Goal: Obtain resource: Obtain resource

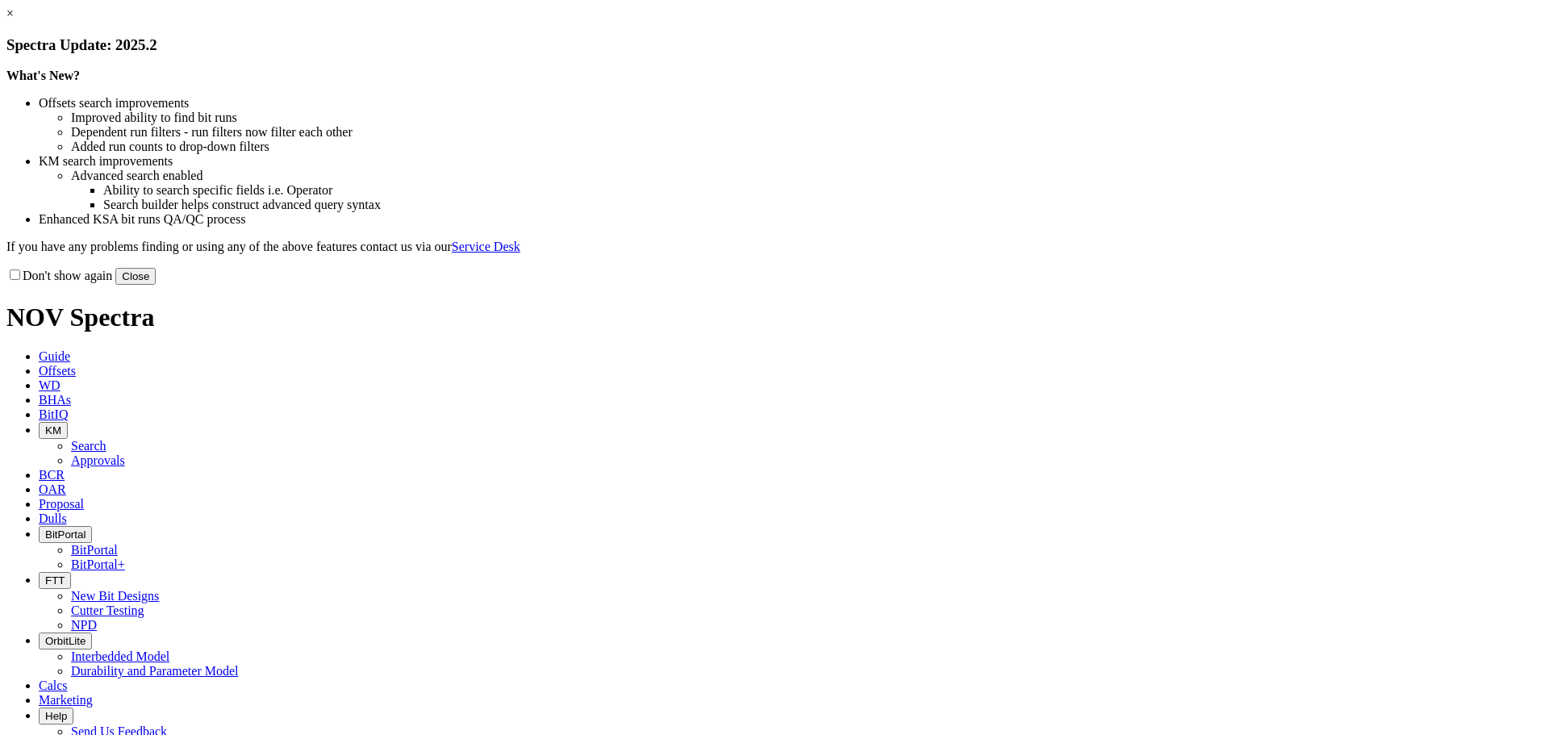
click at [14, 20] on link "×" at bounding box center [9, 13] width 7 height 14
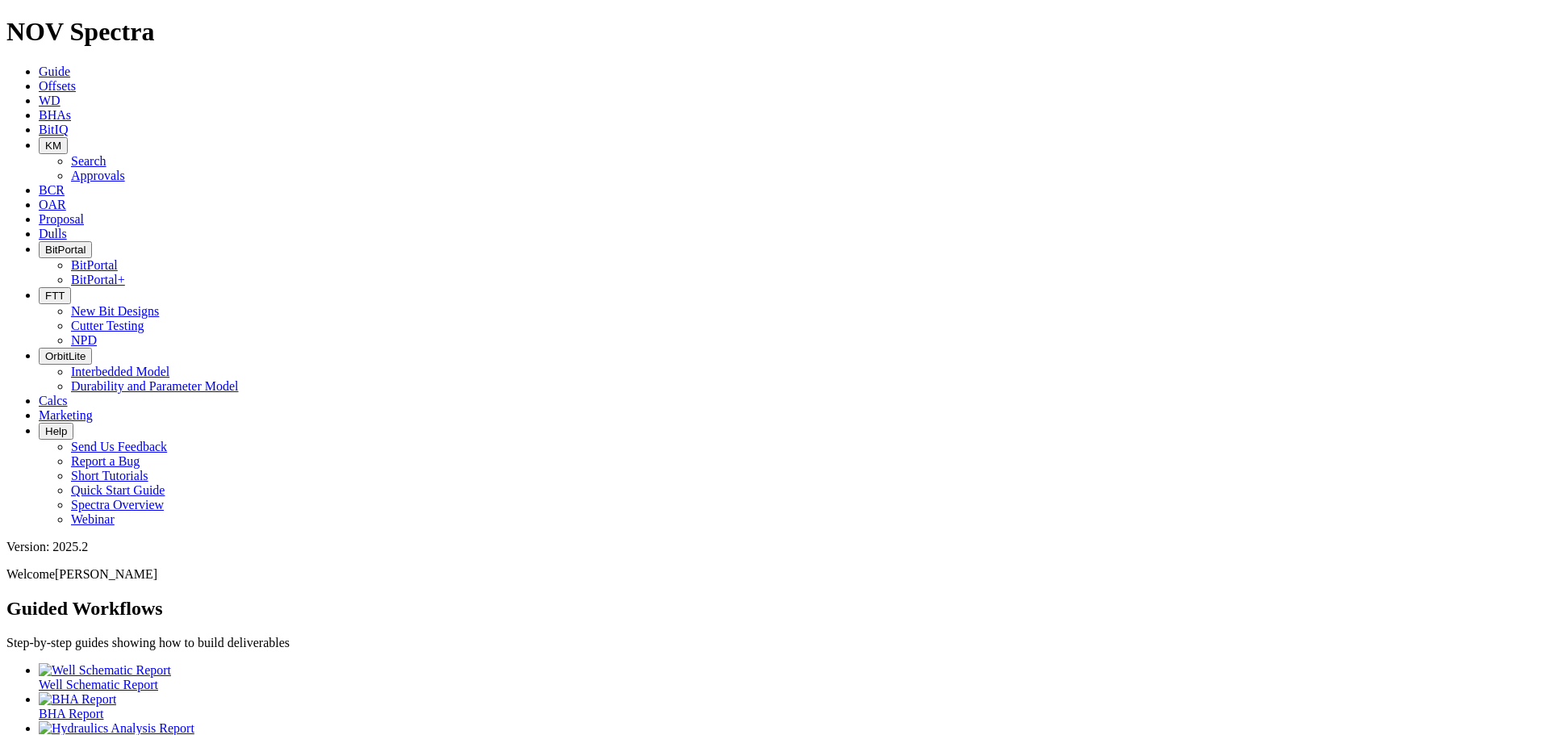
click at [45, 140] on icon "button" at bounding box center [45, 146] width 0 height 12
click at [107, 154] on link "Search" at bounding box center [89, 161] width 36 height 14
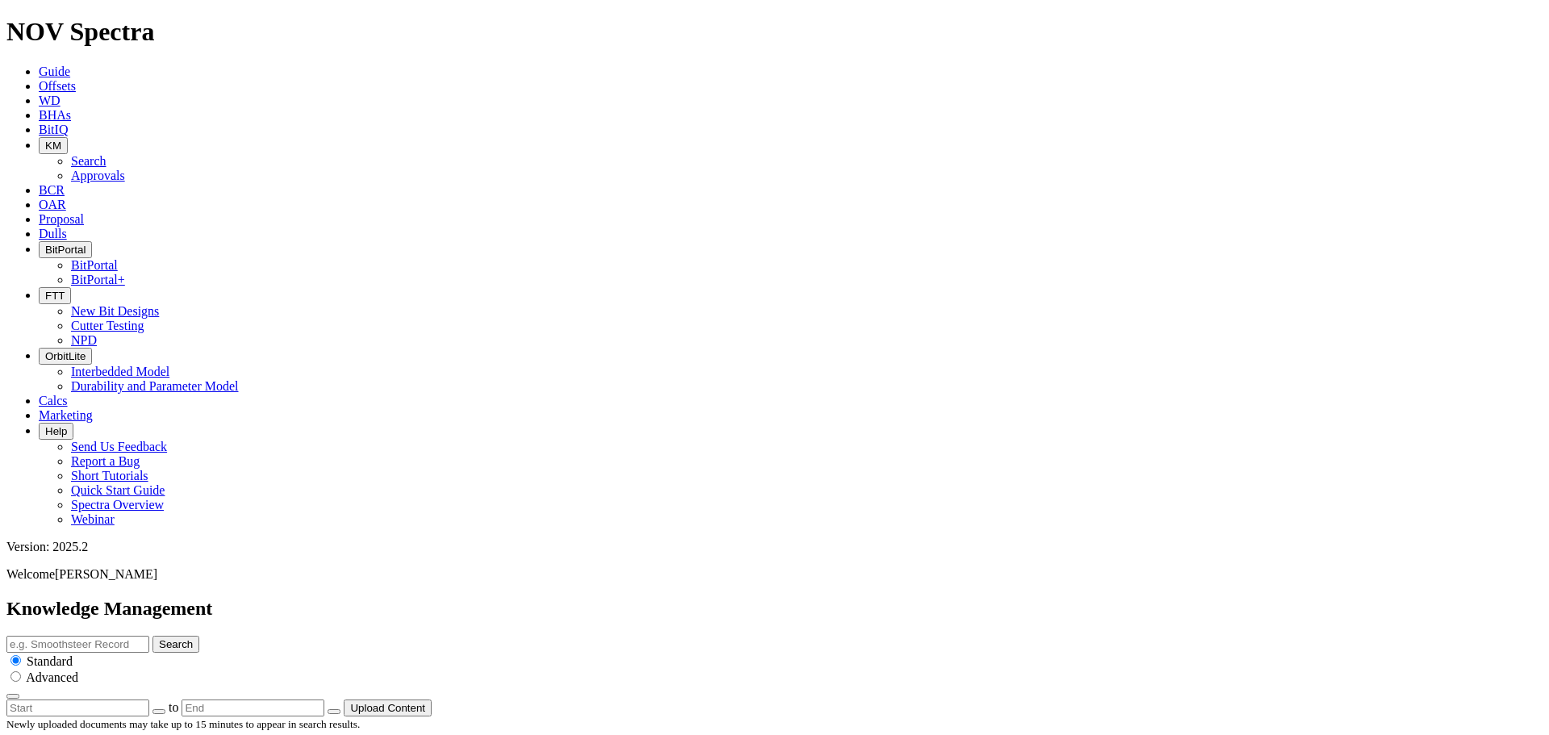
click at [149, 636] on input "text" at bounding box center [77, 644] width 143 height 17
type input "template"
click at [152, 636] on button "Search" at bounding box center [175, 644] width 47 height 17
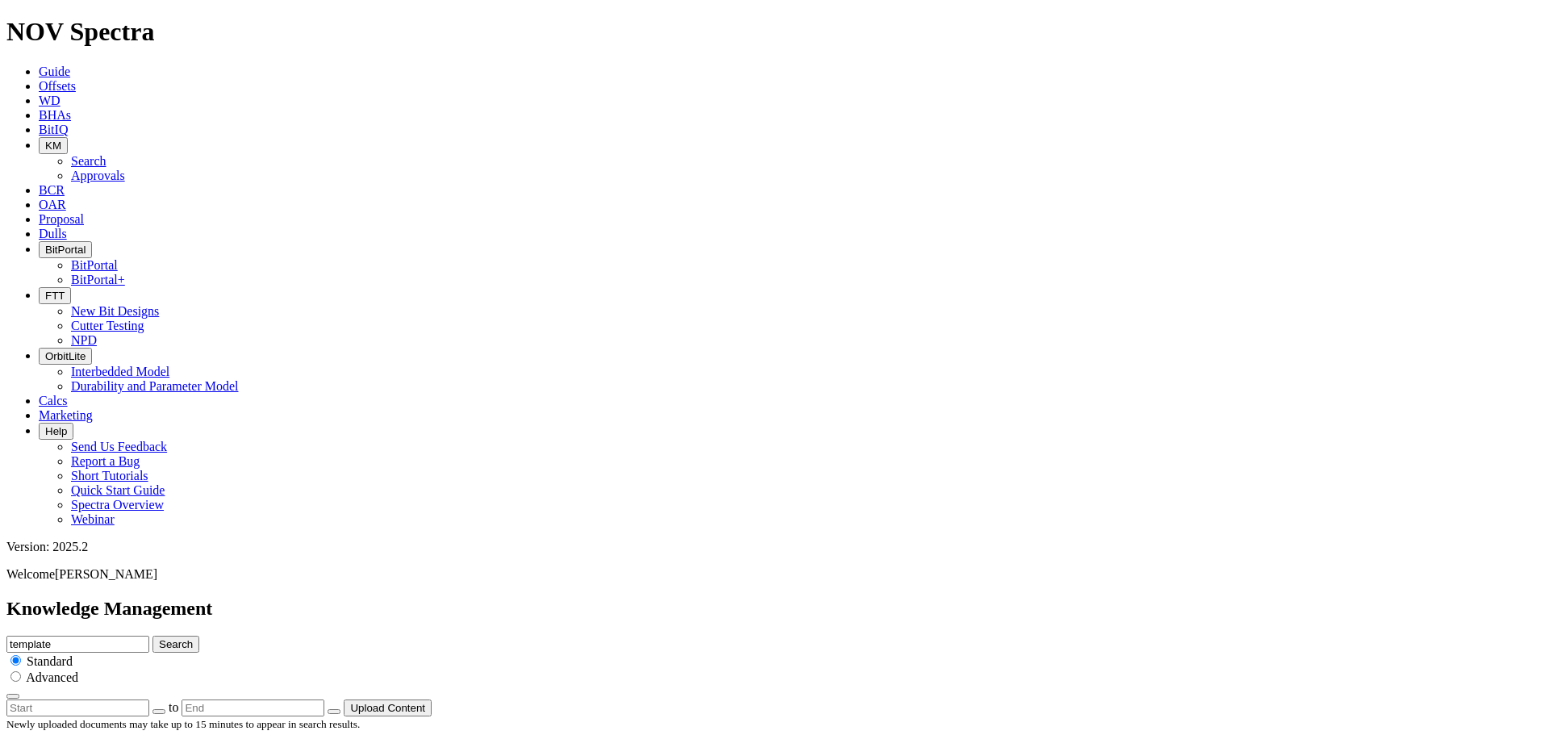
scroll to position [0, 0]
click at [149, 636] on input "template" at bounding box center [77, 644] width 143 height 17
type input "template performance"
click at [152, 636] on button "Search" at bounding box center [175, 644] width 47 height 17
drag, startPoint x: 855, startPoint y: 82, endPoint x: 283, endPoint y: 19, distance: 575.5
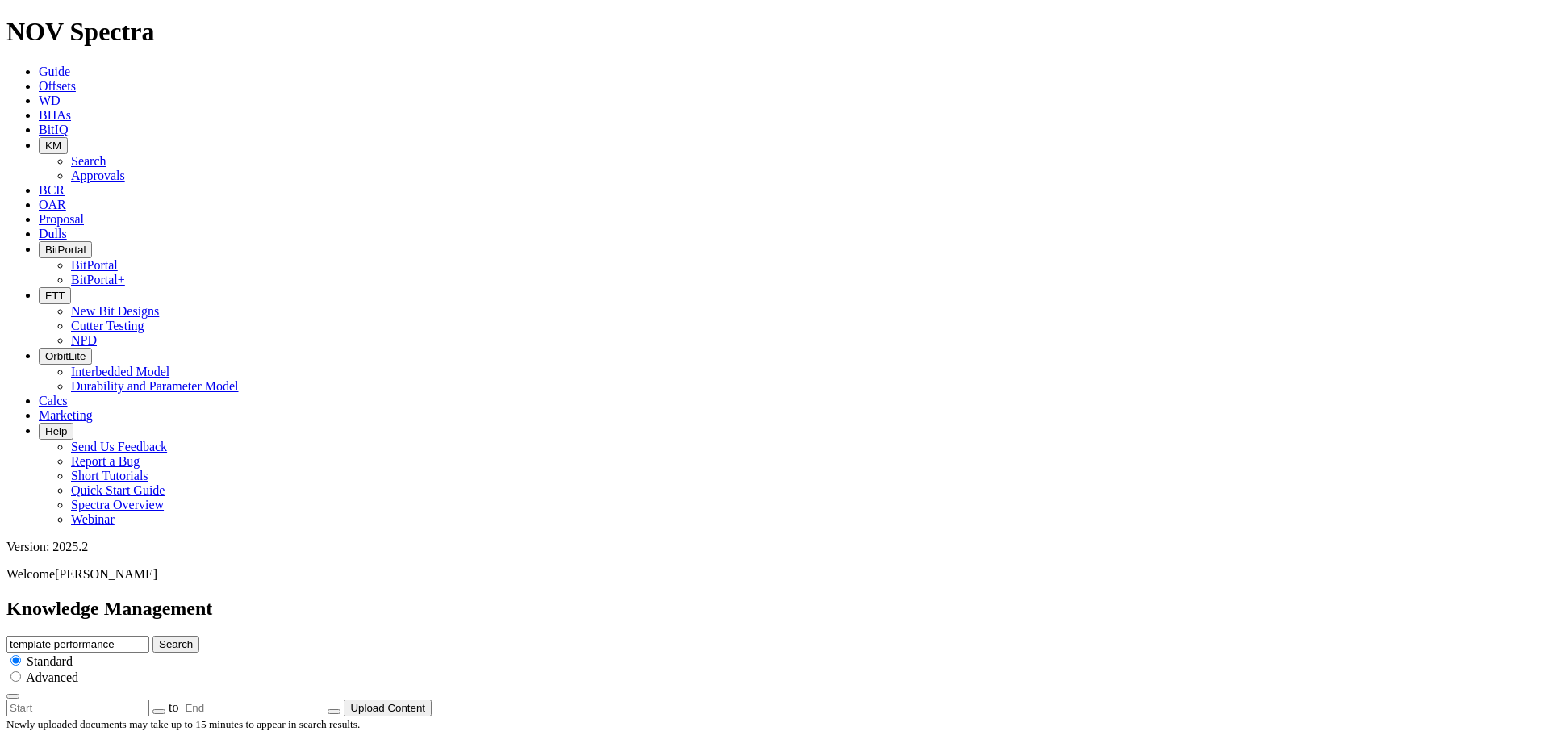
type input "c"
type input "high exposure technical summary"
click at [152, 636] on button "Search" at bounding box center [175, 644] width 47 height 17
